Goal: Information Seeking & Learning: Get advice/opinions

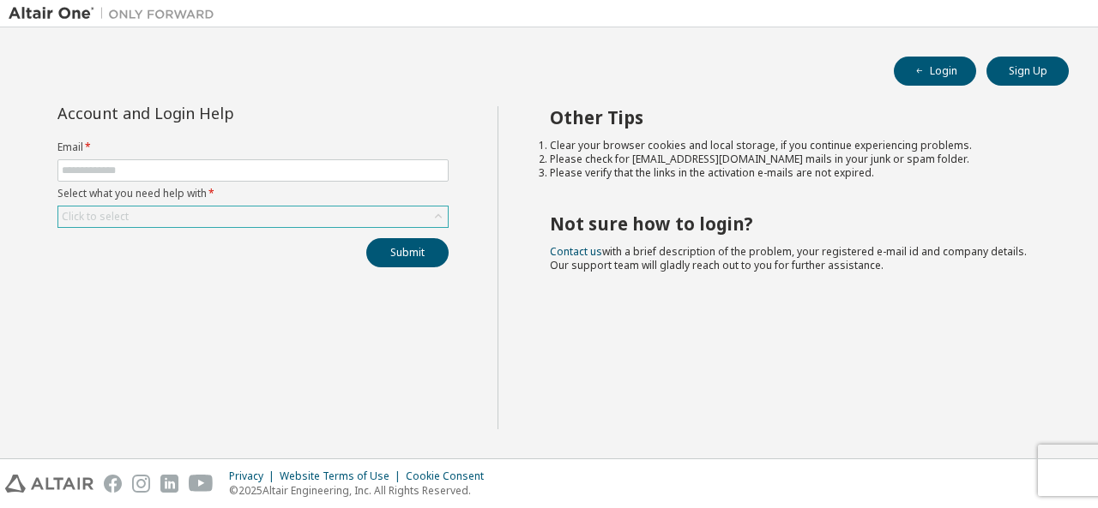
click at [214, 215] on div "Click to select" at bounding box center [252, 217] width 389 height 21
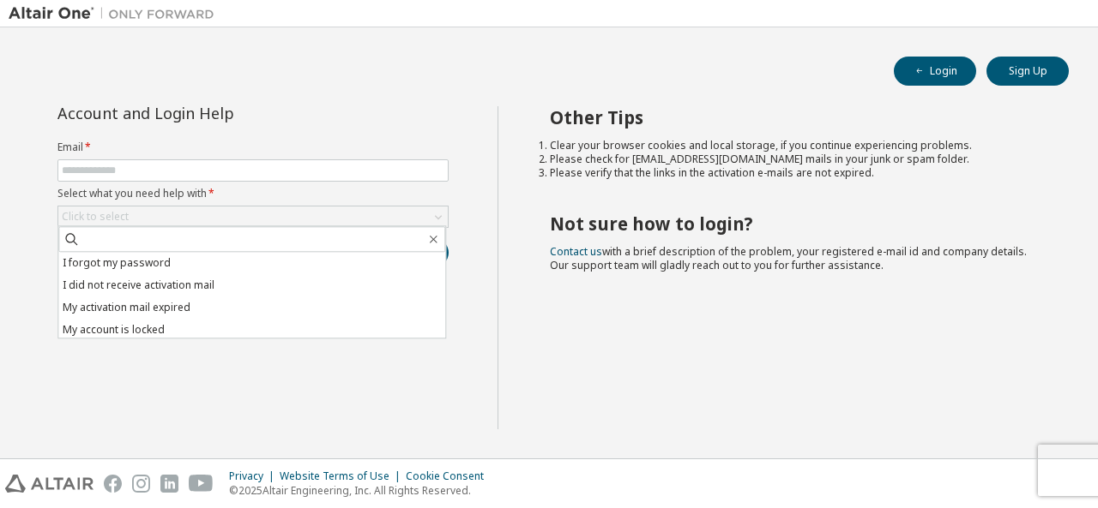
click at [382, 102] on div "Login Sign Up Account and Login Help Email * Select what you need help with * C…" at bounding box center [549, 243] width 1080 height 414
